Goal: Task Accomplishment & Management: Manage account settings

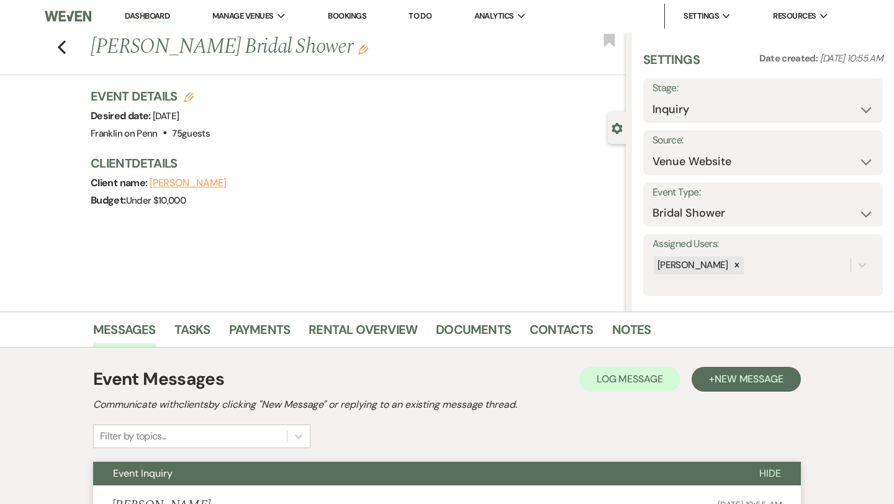
select select "5"
click at [61, 47] on icon "Previous" at bounding box center [61, 47] width 9 height 15
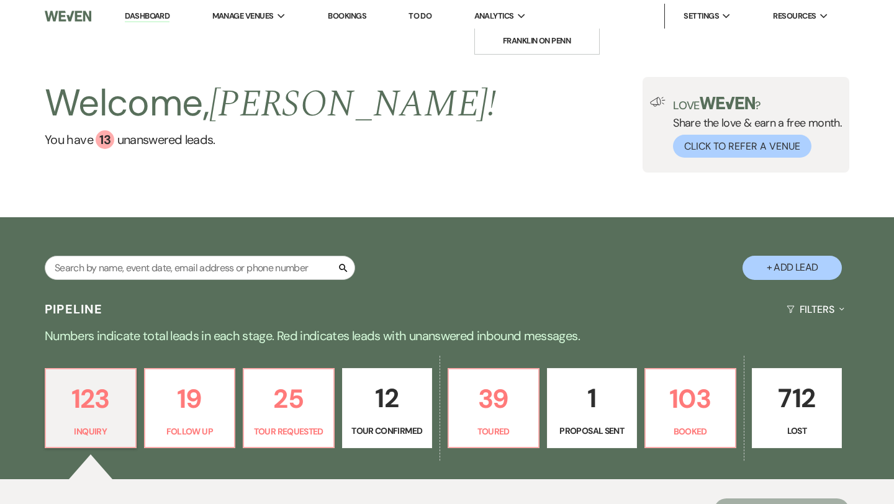
click at [491, 16] on span "Analytics" at bounding box center [494, 16] width 40 height 12
click at [517, 43] on li "Franklin on Penn" at bounding box center [537, 41] width 112 height 12
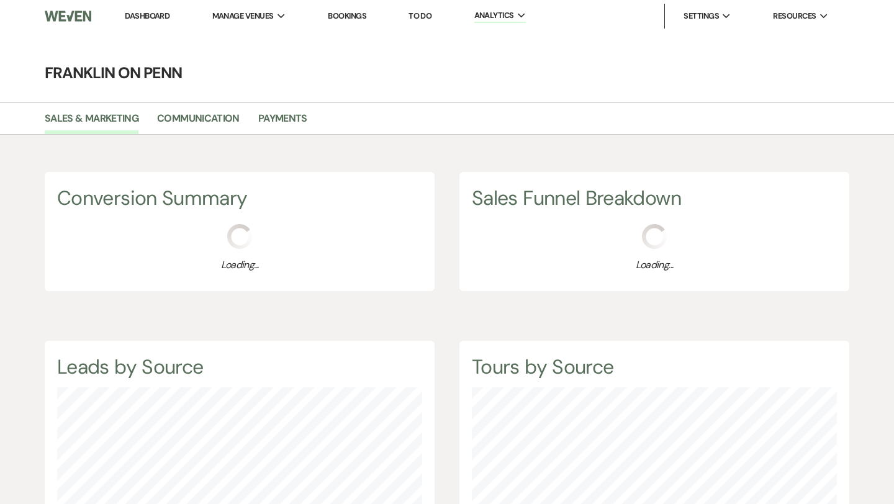
scroll to position [504, 894]
click at [201, 117] on link "Communication" at bounding box center [198, 123] width 83 height 24
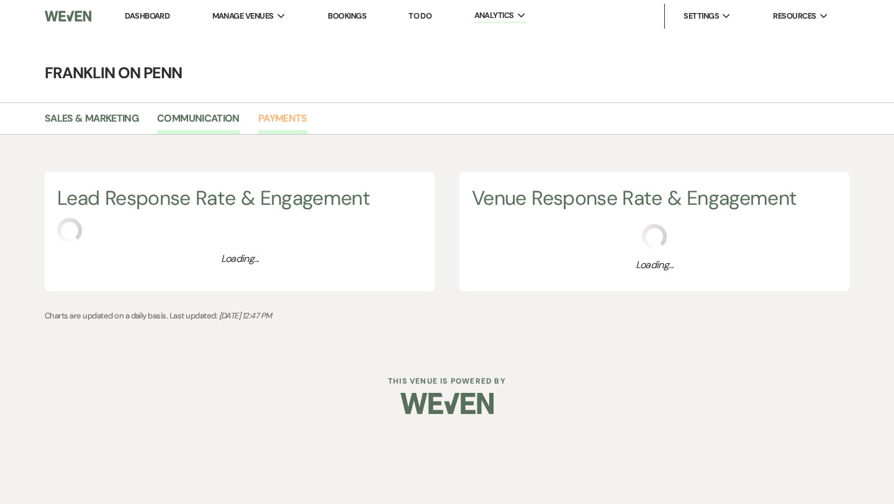
click at [291, 123] on link "Payments" at bounding box center [282, 123] width 49 height 24
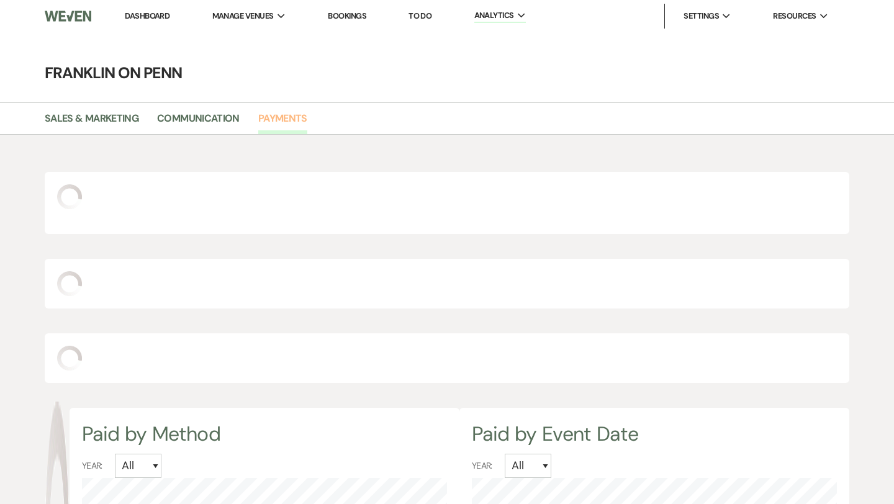
scroll to position [504, 894]
select select "2025"
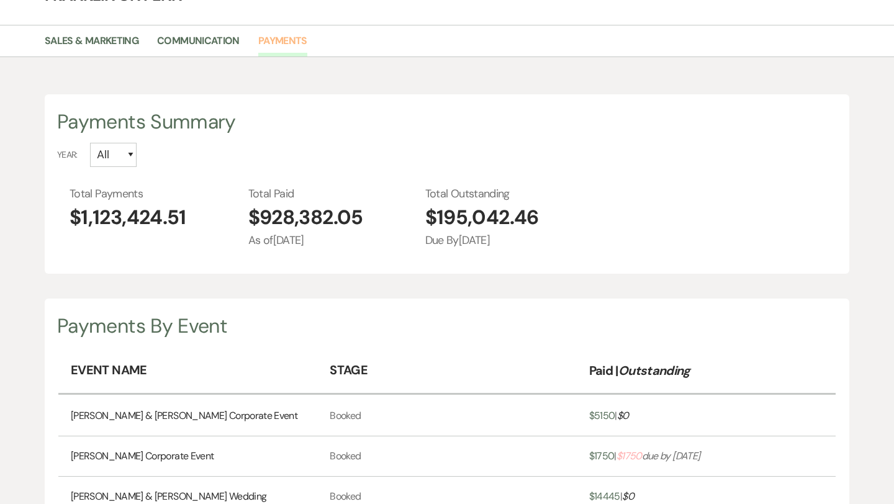
scroll to position [104, 0]
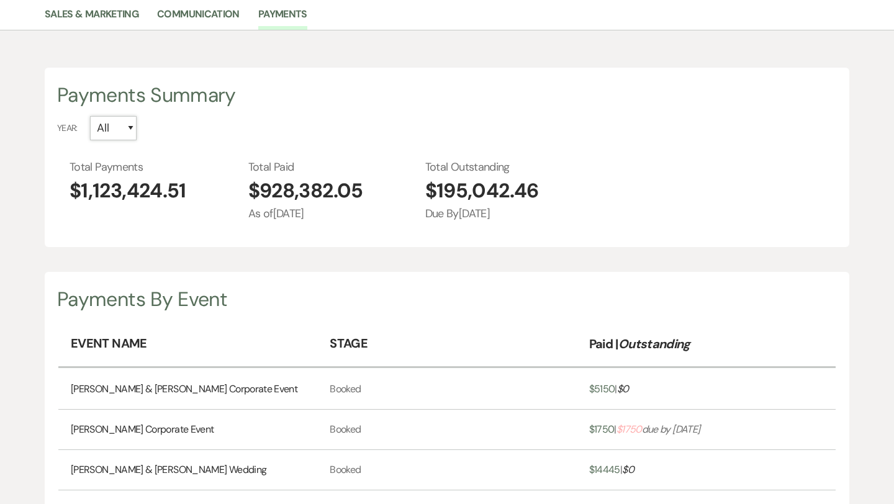
click at [130, 125] on select "All [CREDIT_CARD_NUMBER]" at bounding box center [113, 128] width 47 height 24
select select "2025"
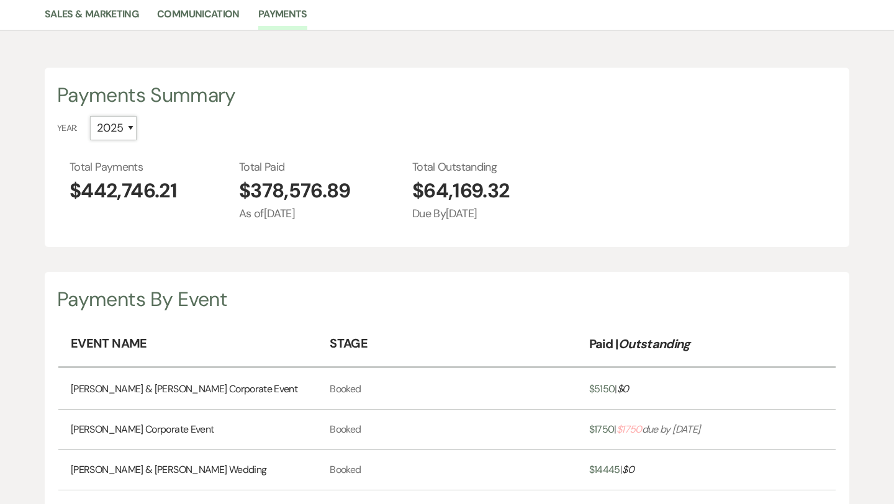
scroll to position [0, 0]
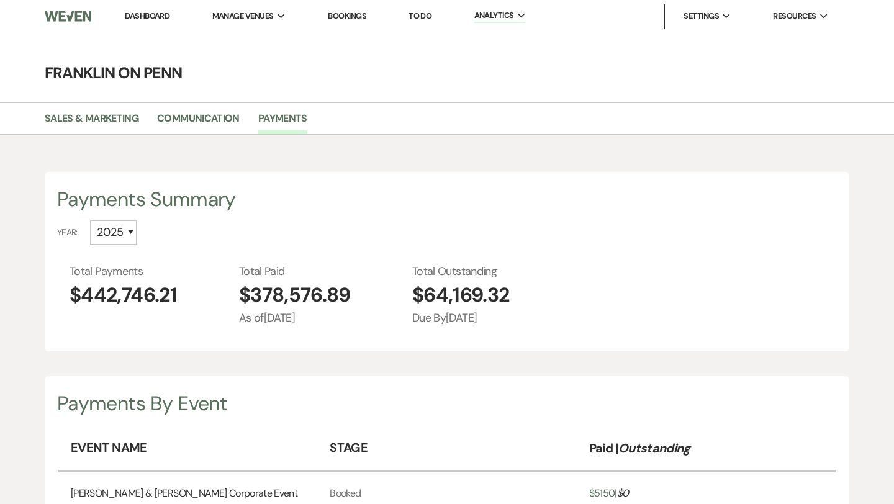
click at [148, 17] on link "Dashboard" at bounding box center [147, 16] width 45 height 11
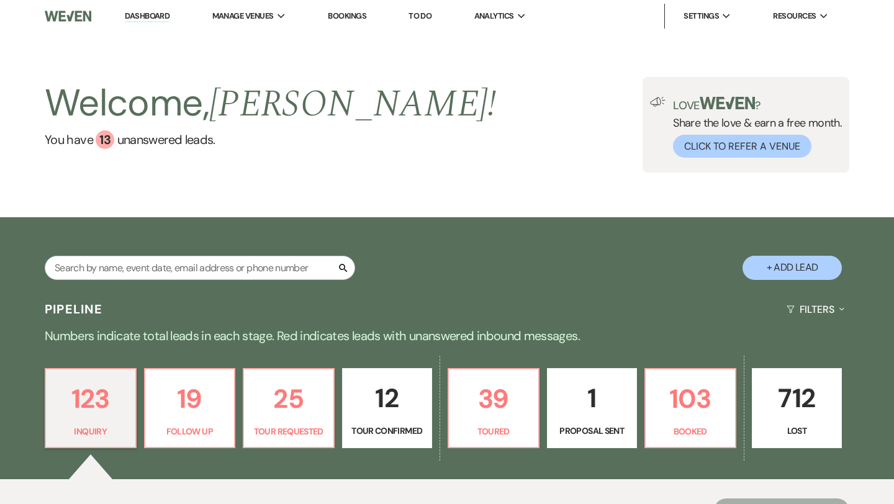
click at [590, 395] on p "1" at bounding box center [592, 398] width 74 height 42
select select "6"
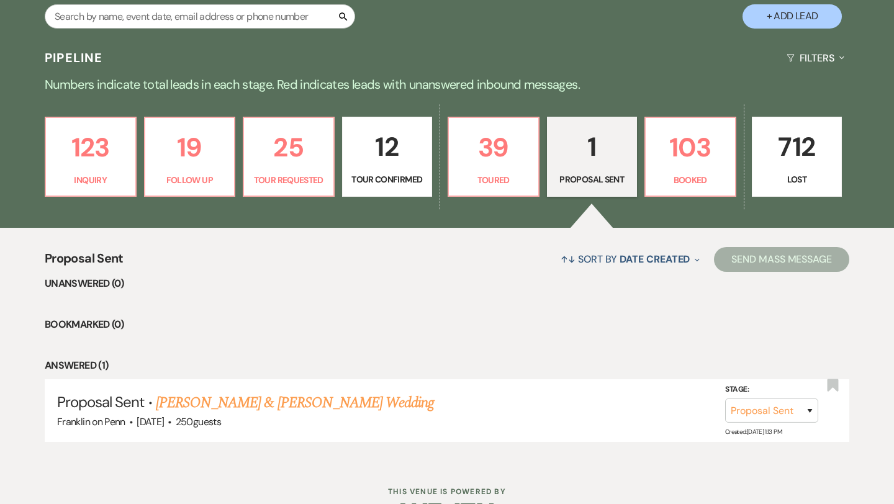
scroll to position [253, 0]
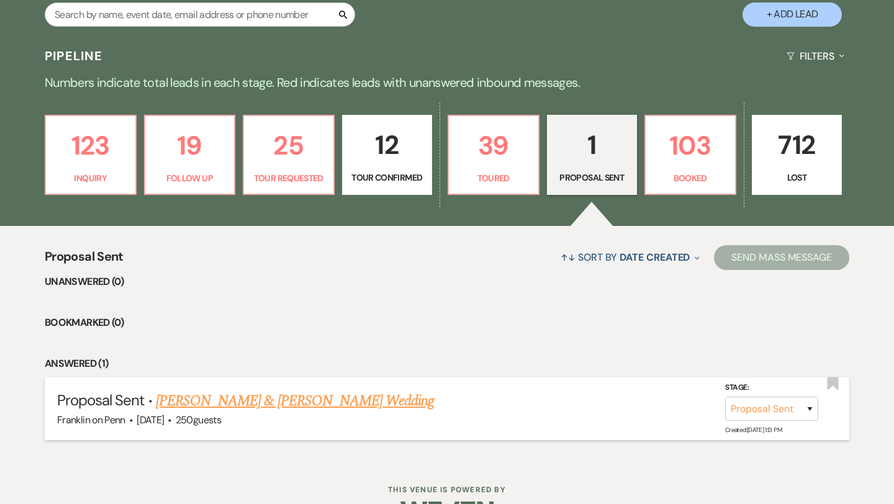
click at [301, 399] on link "[PERSON_NAME] & [PERSON_NAME] Wedding" at bounding box center [295, 401] width 278 height 22
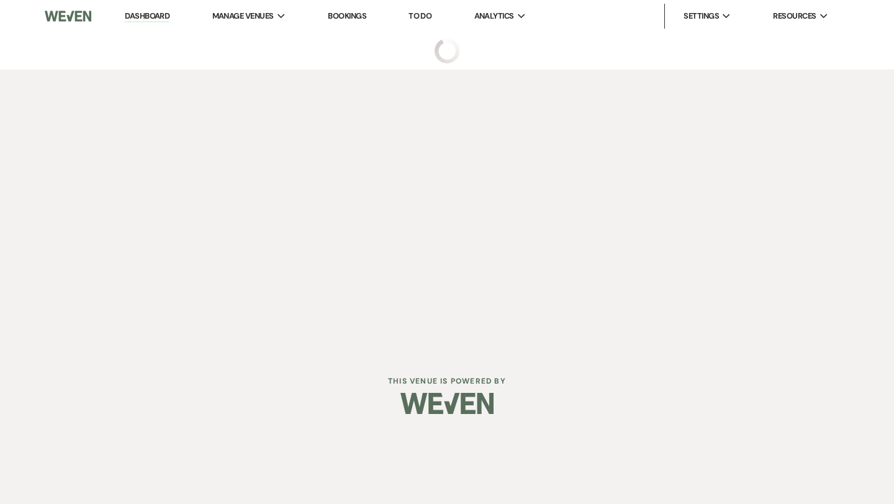
select select "6"
select select "1"
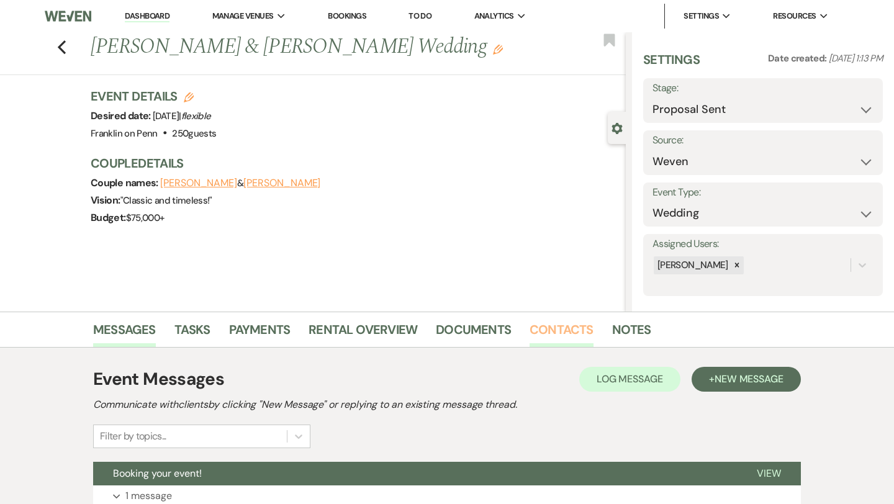
click at [557, 327] on link "Contacts" at bounding box center [562, 333] width 64 height 27
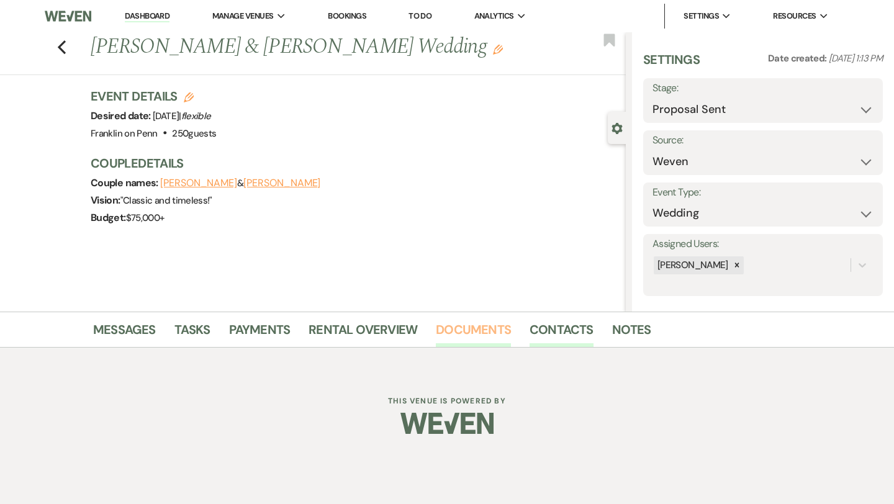
click at [487, 330] on link "Documents" at bounding box center [473, 333] width 75 height 27
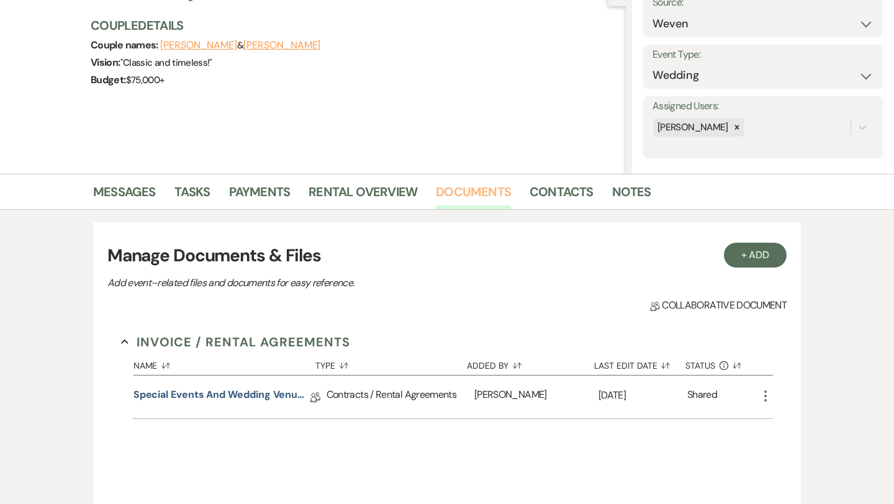
scroll to position [167, 0]
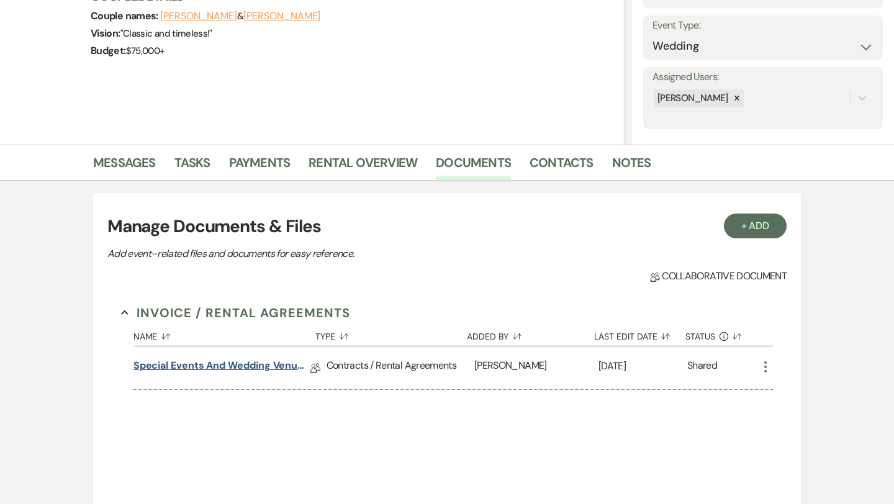
click at [242, 373] on link "Special Events and Wedding Venue Contract" at bounding box center [221, 367] width 177 height 19
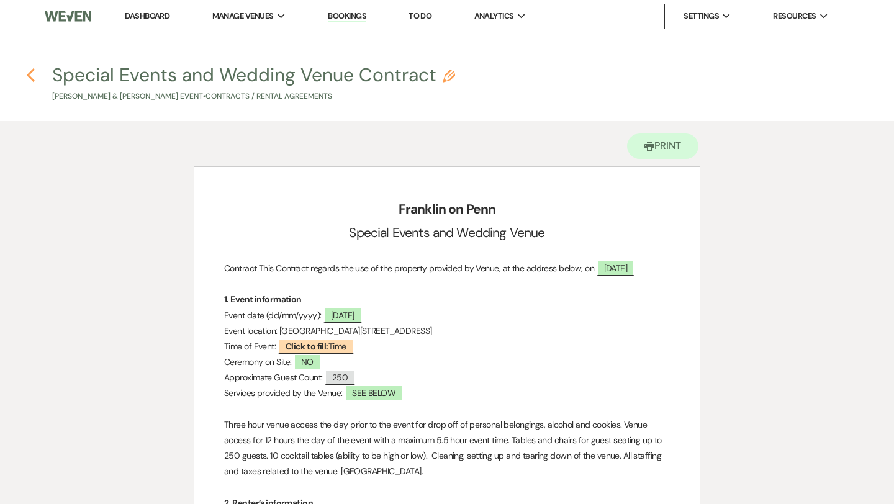
click at [30, 78] on use "button" at bounding box center [31, 75] width 8 height 14
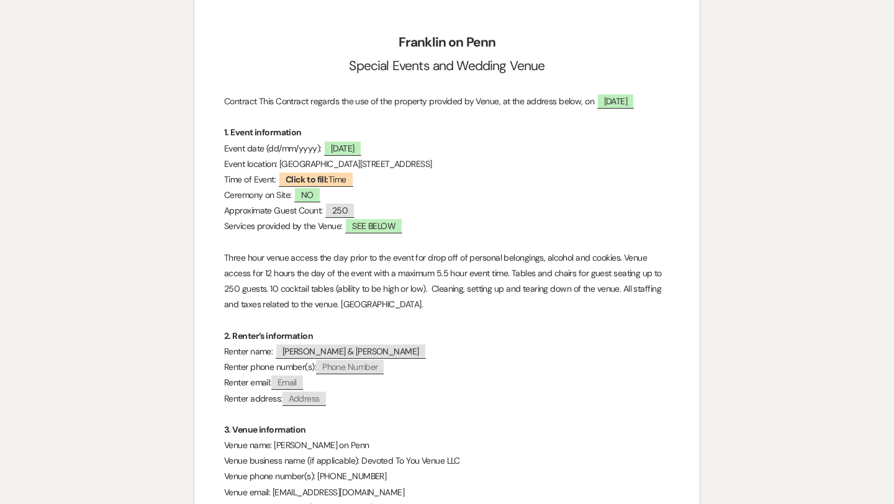
select select "6"
select select "1"
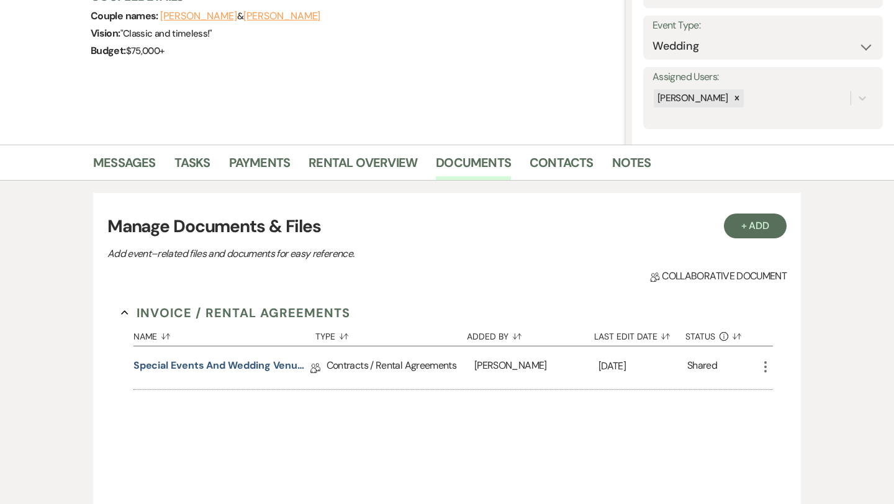
scroll to position [0, 0]
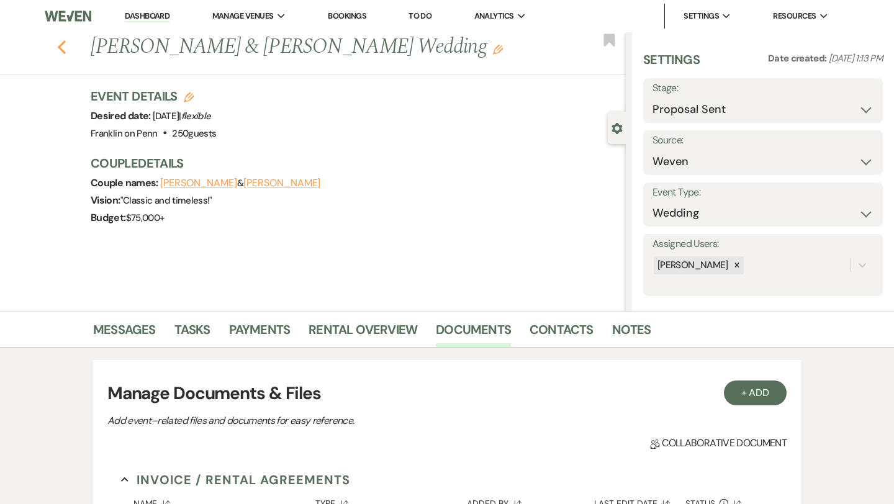
click at [61, 49] on use "button" at bounding box center [62, 47] width 8 height 14
select select "6"
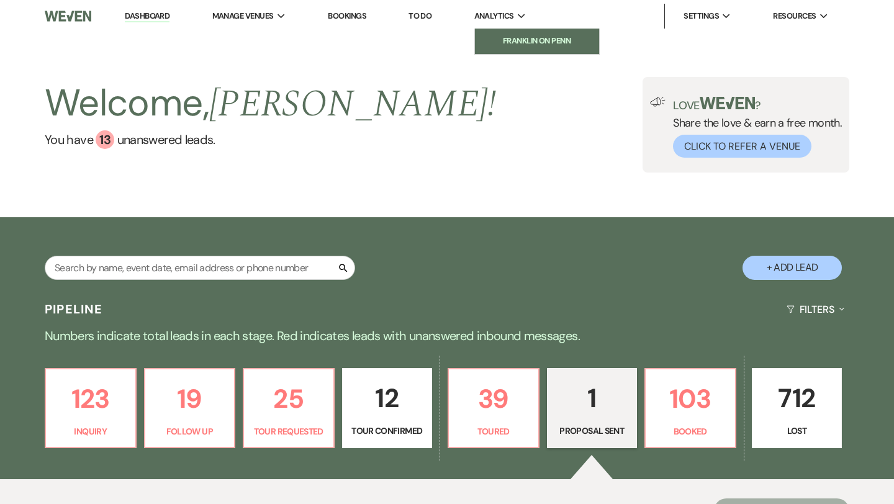
click at [520, 37] on li "Franklin on Penn" at bounding box center [537, 41] width 112 height 12
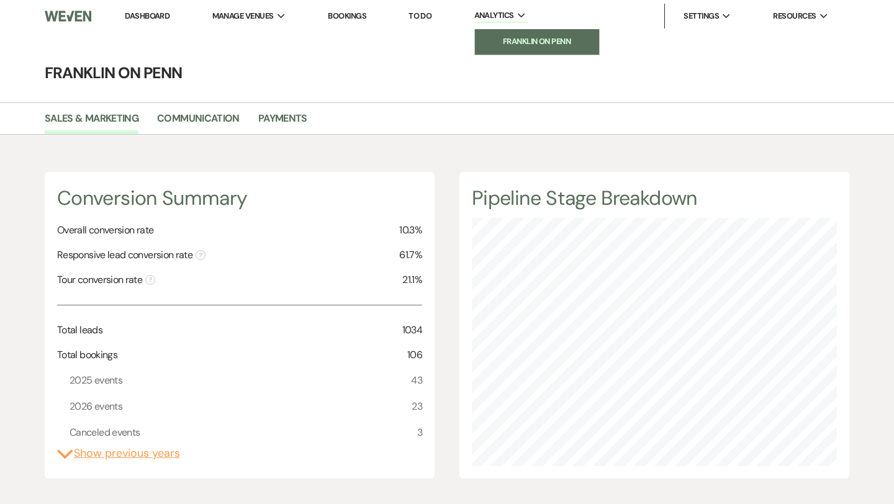
scroll to position [504, 894]
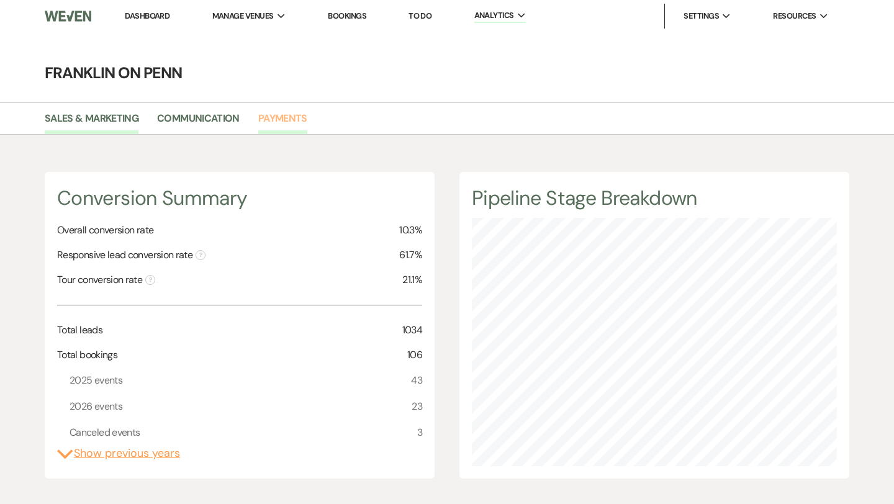
click at [275, 119] on link "Payments" at bounding box center [282, 123] width 49 height 24
select select "2025"
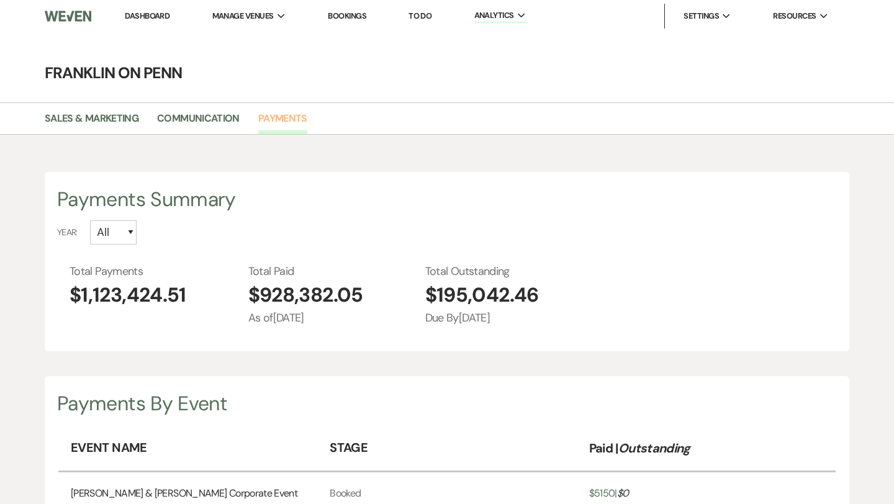
scroll to position [7, 0]
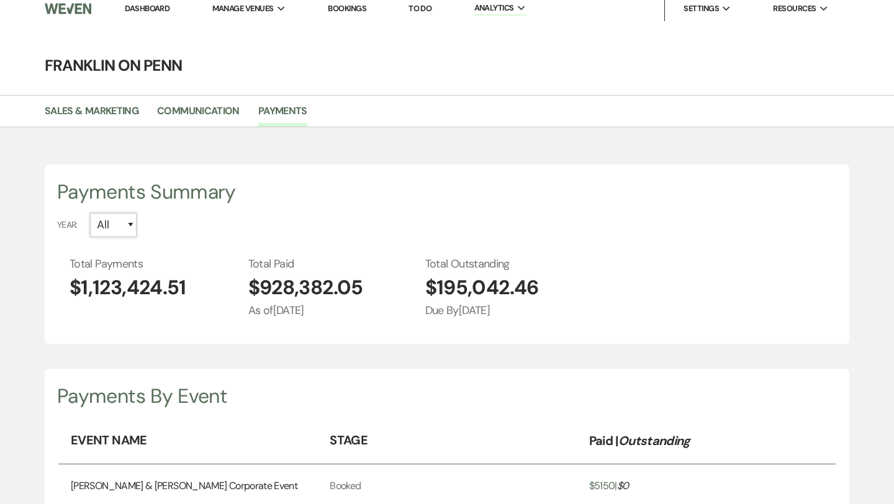
click at [135, 222] on select "All [CREDIT_CARD_NUMBER]" at bounding box center [113, 225] width 47 height 24
select select "2025"
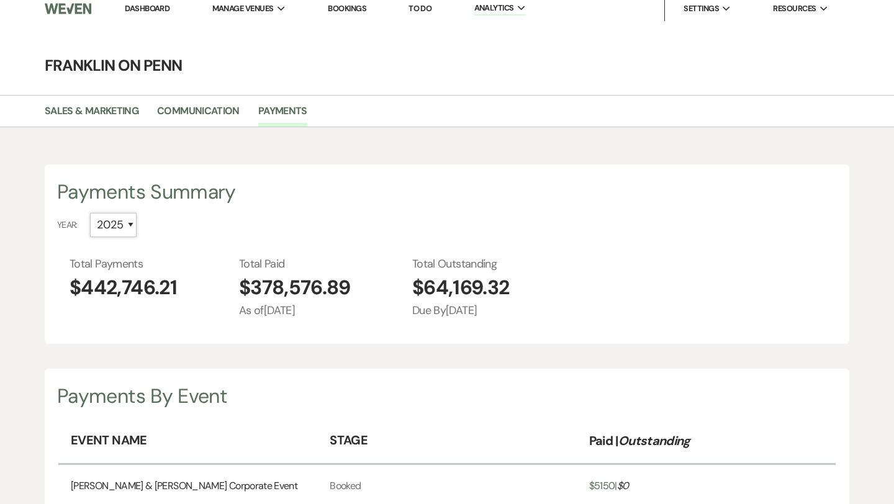
click at [137, 222] on select "All [CREDIT_CARD_NUMBER]" at bounding box center [113, 225] width 47 height 24
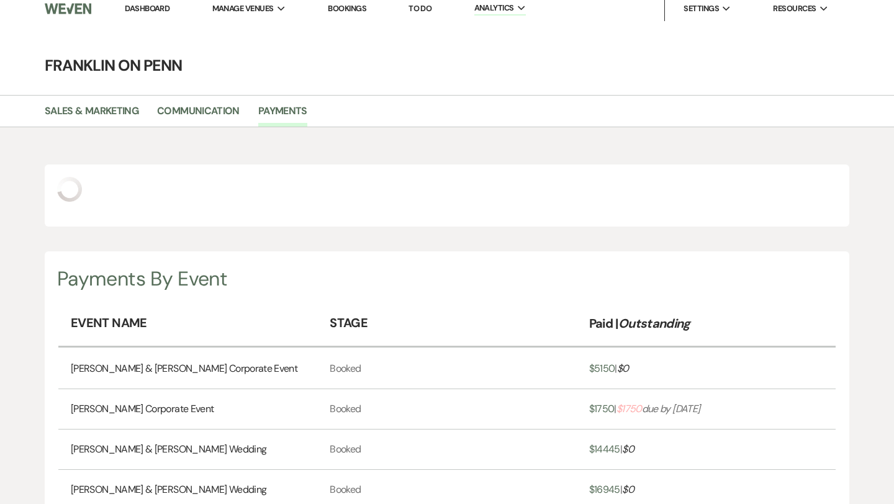
select select "2024"
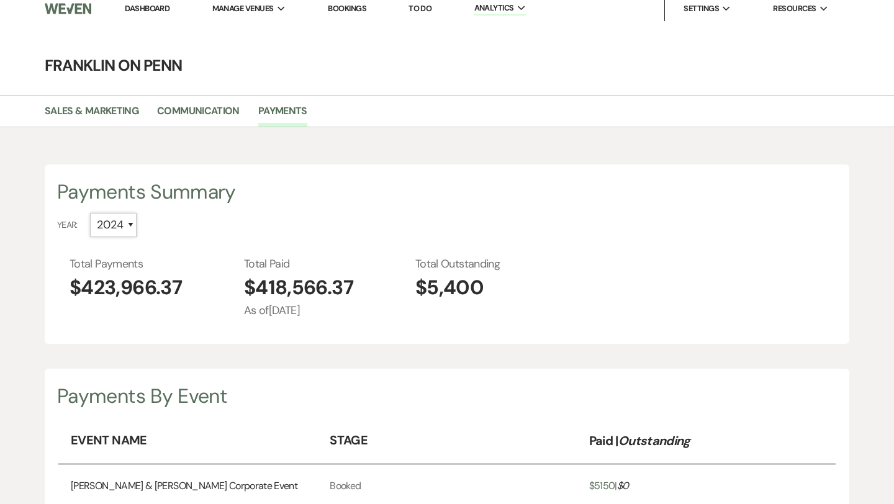
click at [131, 223] on select "All [CREDIT_CARD_NUMBER]" at bounding box center [113, 225] width 47 height 24
click at [134, 225] on select "All [CREDIT_CARD_NUMBER]" at bounding box center [113, 225] width 47 height 24
